Goal: Task Accomplishment & Management: Manage account settings

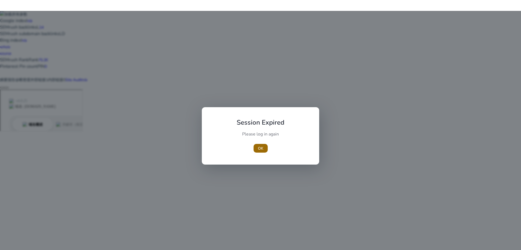
click at [263, 148] on span "OK" at bounding box center [260, 149] width 5 height 6
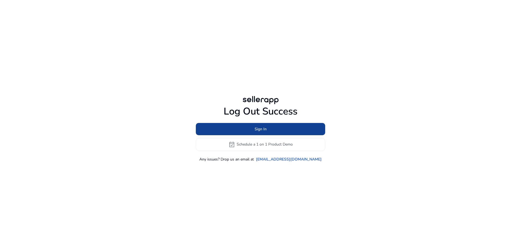
click at [261, 130] on span "Sign In" at bounding box center [261, 129] width 12 height 6
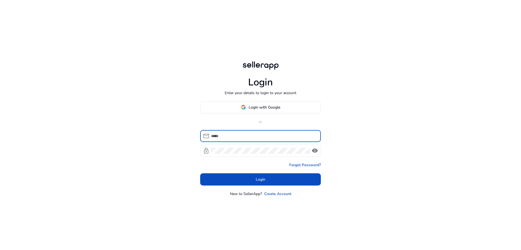
type input "**********"
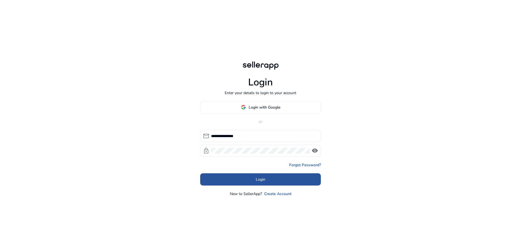
click at [256, 181] on span "Login" at bounding box center [261, 180] width 10 height 6
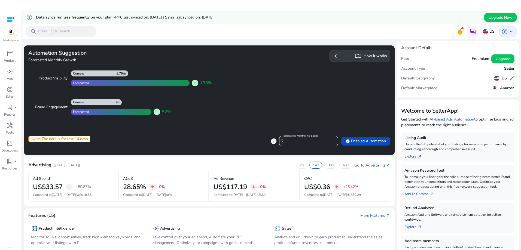
click at [16, 32] on img at bounding box center [11, 32] width 15 height 8
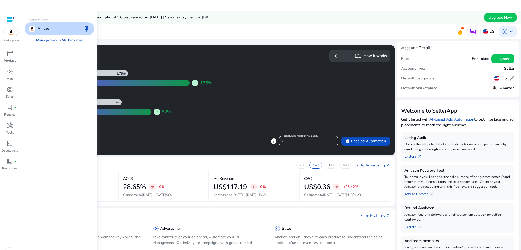
click at [53, 27] on div "Amazon keep" at bounding box center [60, 28] width 70 height 13
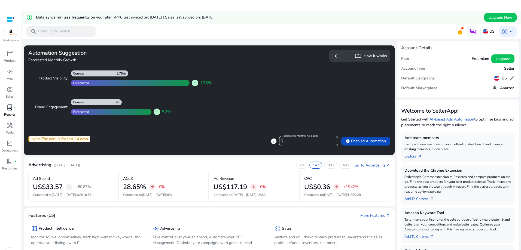
click at [6, 108] on div "lab_profile fiber_manual_record" at bounding box center [9, 107] width 15 height 9
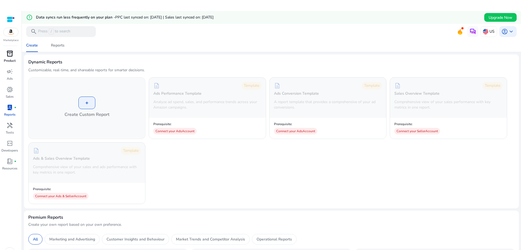
click at [12, 56] on span "inventory_2" at bounding box center [10, 53] width 7 height 7
